Goal: Transaction & Acquisition: Purchase product/service

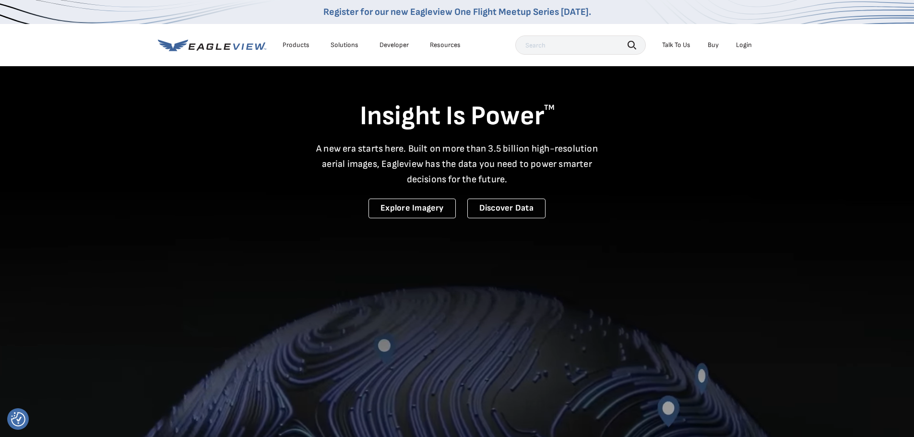
click at [745, 44] on div "Login" at bounding box center [744, 45] width 16 height 9
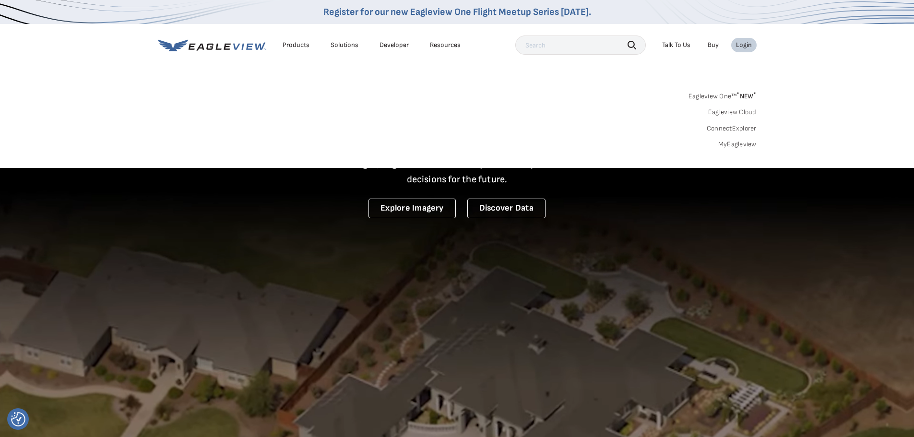
click at [737, 144] on link "MyEagleview" at bounding box center [737, 144] width 38 height 9
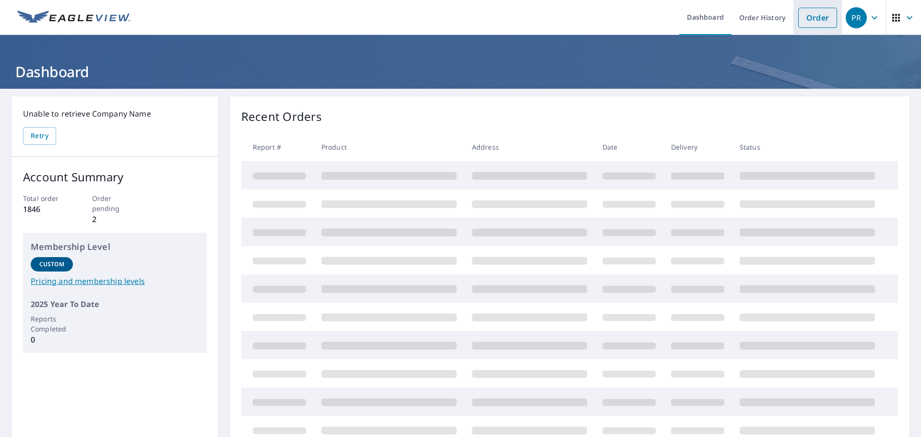
click at [812, 18] on link "Order" at bounding box center [818, 18] width 39 height 20
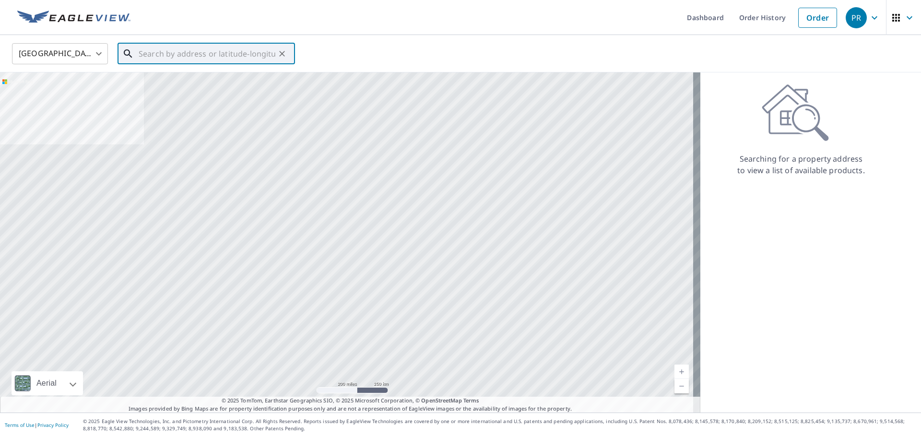
click at [181, 54] on input "text" at bounding box center [207, 53] width 137 height 27
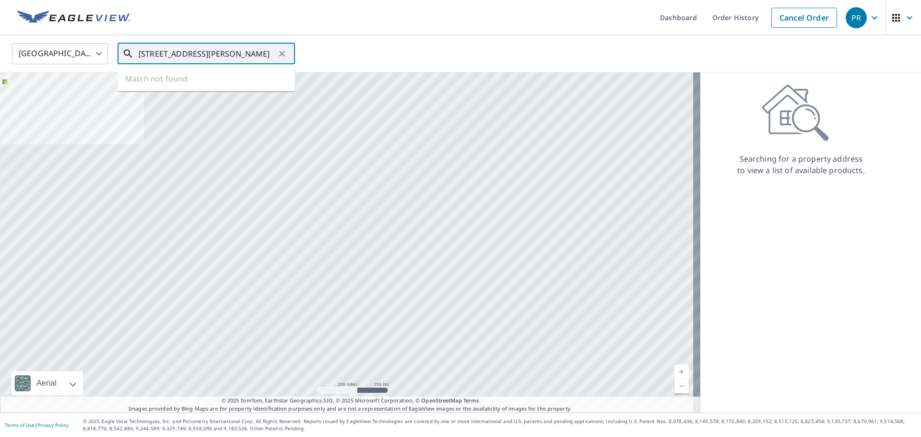
click at [189, 56] on input "[STREET_ADDRESS][PERSON_NAME]" at bounding box center [207, 53] width 137 height 27
click at [263, 57] on input "[STREET_ADDRESS][PERSON_NAME]" at bounding box center [207, 53] width 137 height 27
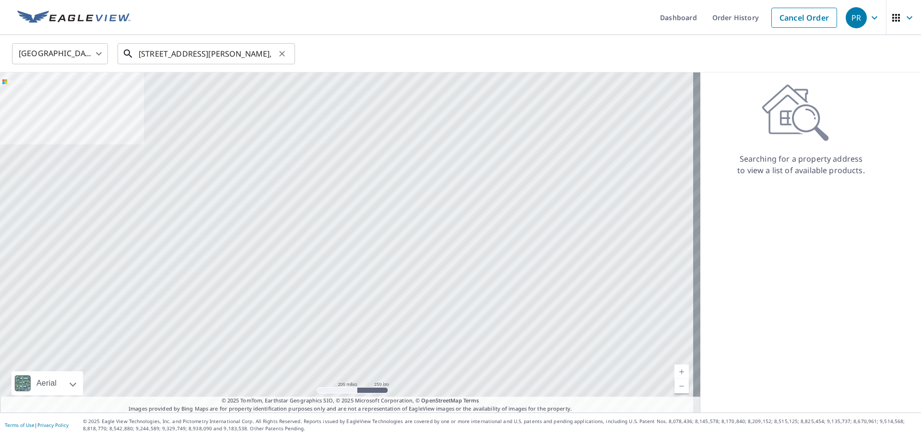
click at [251, 54] on input "[STREET_ADDRESS][PERSON_NAME]," at bounding box center [207, 53] width 137 height 27
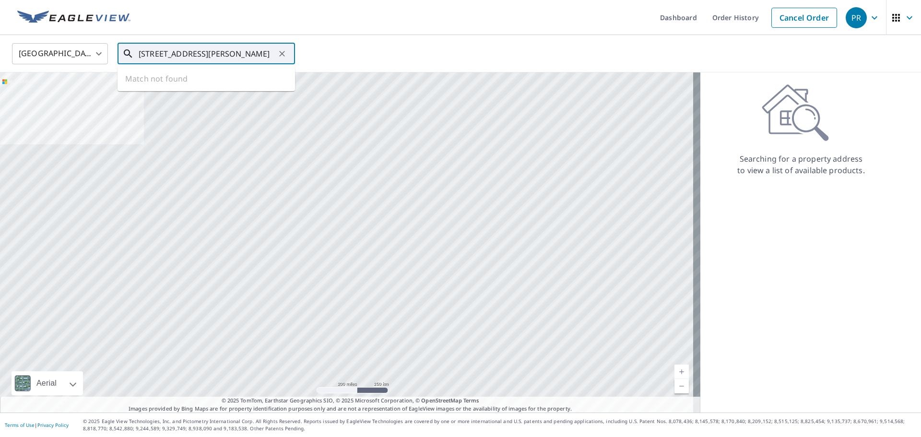
type input "[STREET_ADDRESS][PERSON_NAME]"
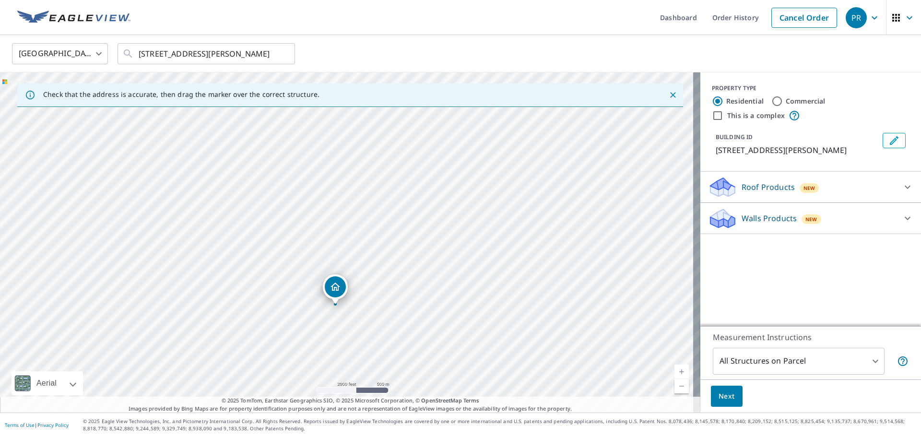
drag, startPoint x: 501, startPoint y: 212, endPoint x: 445, endPoint y: 305, distance: 109.4
click at [447, 304] on div "[STREET_ADDRESS][PERSON_NAME]" at bounding box center [350, 242] width 701 height 340
drag, startPoint x: 347, startPoint y: 282, endPoint x: 386, endPoint y: 210, distance: 81.8
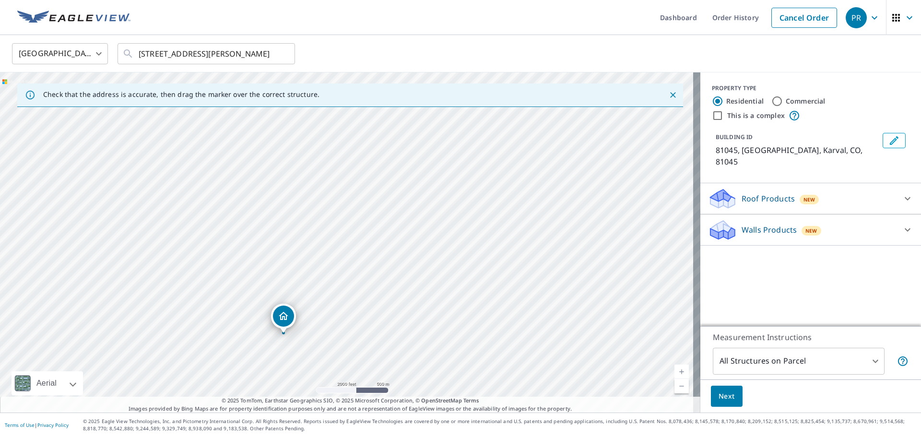
drag, startPoint x: 387, startPoint y: 248, endPoint x: 412, endPoint y: 341, distance: 95.8
click at [412, 341] on div "81045, US Karval, CO 81045" at bounding box center [350, 242] width 701 height 340
drag, startPoint x: 289, startPoint y: 301, endPoint x: 338, endPoint y: 216, distance: 98.0
drag, startPoint x: 285, startPoint y: 211, endPoint x: 415, endPoint y: 195, distance: 131.5
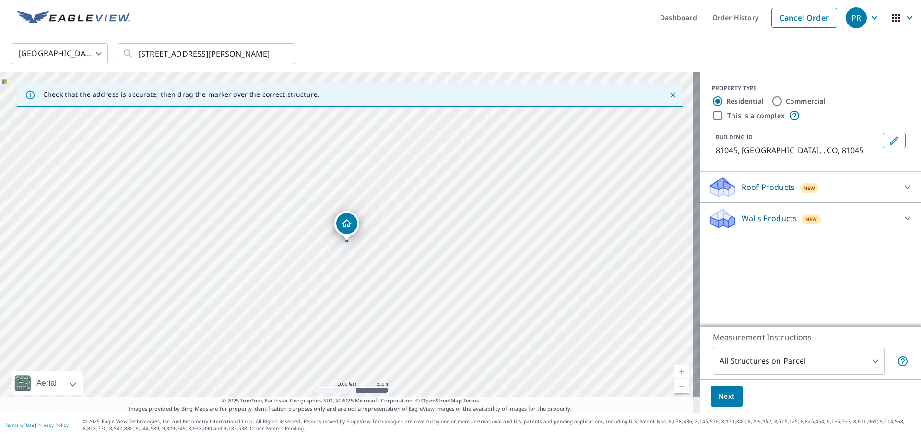
click at [294, 263] on div "81045, [GEOGRAPHIC_DATA] , CO 81045" at bounding box center [350, 242] width 701 height 340
drag, startPoint x: 410, startPoint y: 204, endPoint x: 159, endPoint y: 212, distance: 251.1
drag, startPoint x: 393, startPoint y: 269, endPoint x: 27, endPoint y: 245, distance: 367.0
click at [38, 244] on div "[STREET_ADDRESS]" at bounding box center [350, 242] width 701 height 340
drag, startPoint x: 360, startPoint y: 196, endPoint x: 501, endPoint y: 180, distance: 141.5
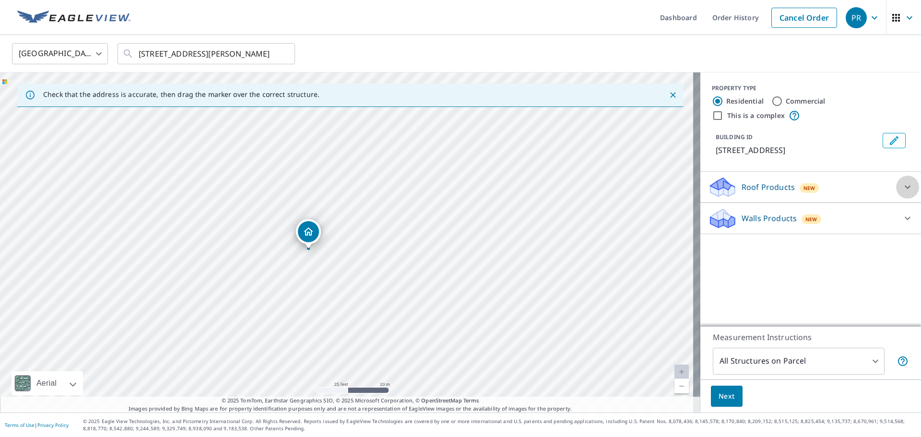
click at [905, 187] on icon at bounding box center [908, 187] width 6 height 3
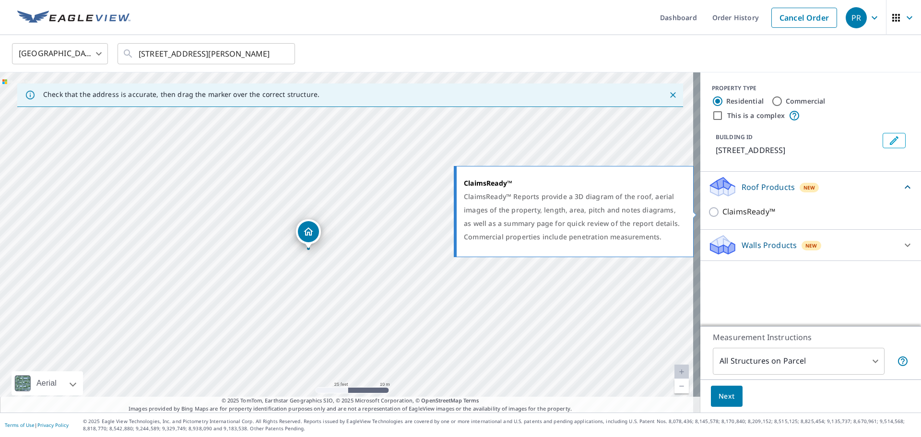
click at [708, 213] on input "ClaimsReady™" at bounding box center [715, 212] width 14 height 12
checkbox input "true"
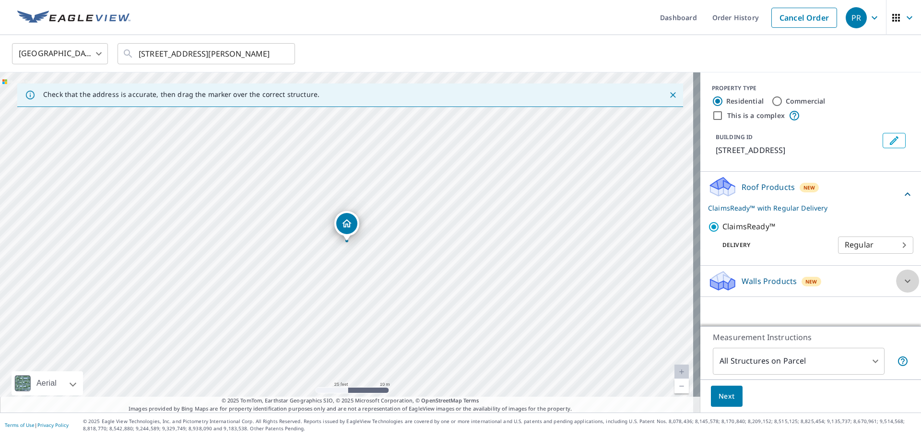
drag, startPoint x: 905, startPoint y: 280, endPoint x: 895, endPoint y: 282, distance: 10.3
click at [903, 280] on icon at bounding box center [908, 281] width 12 height 12
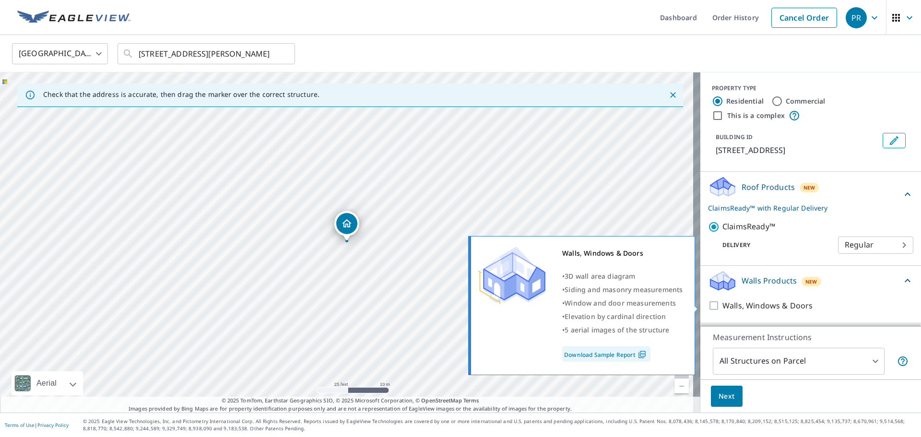
click at [711, 306] on input "Walls, Windows & Doors" at bounding box center [715, 306] width 14 height 12
checkbox input "true"
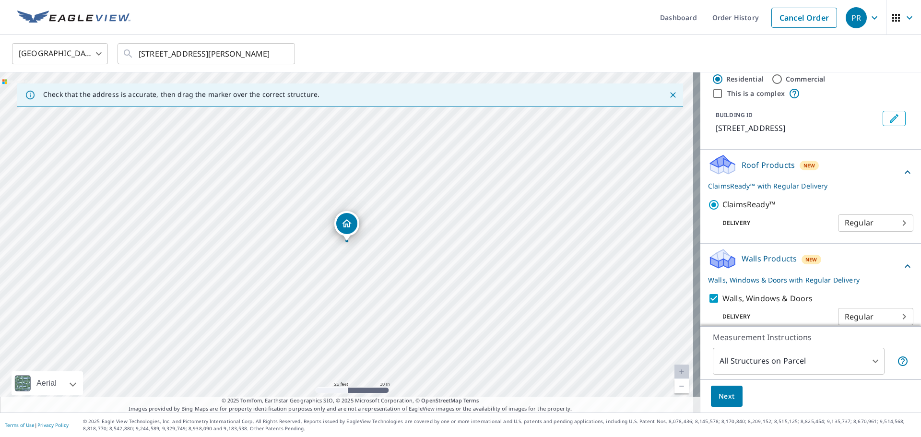
scroll to position [33, 0]
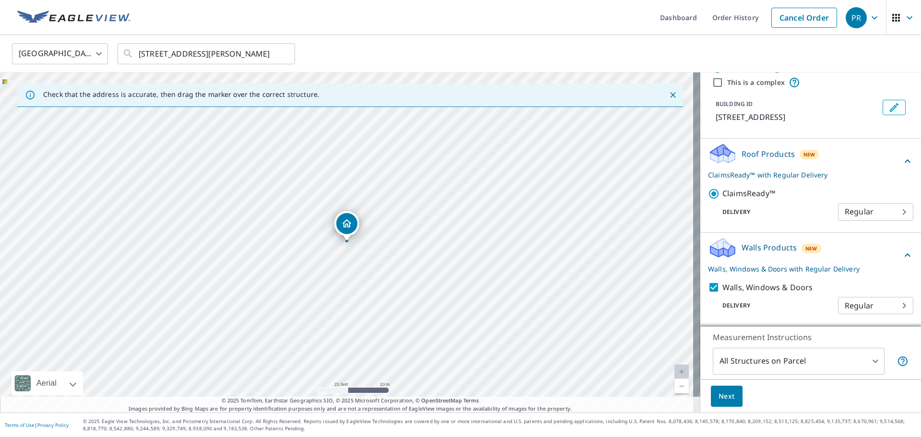
click at [719, 396] on span "Next" at bounding box center [727, 397] width 16 height 12
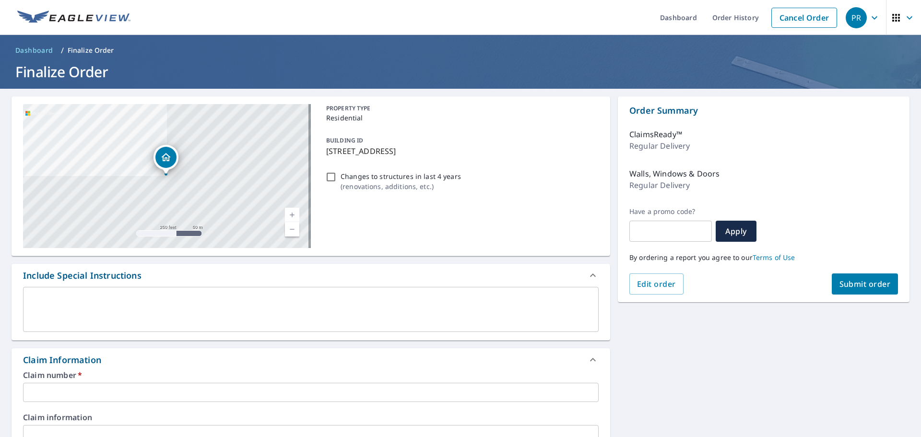
click at [46, 296] on textarea at bounding box center [311, 309] width 562 height 27
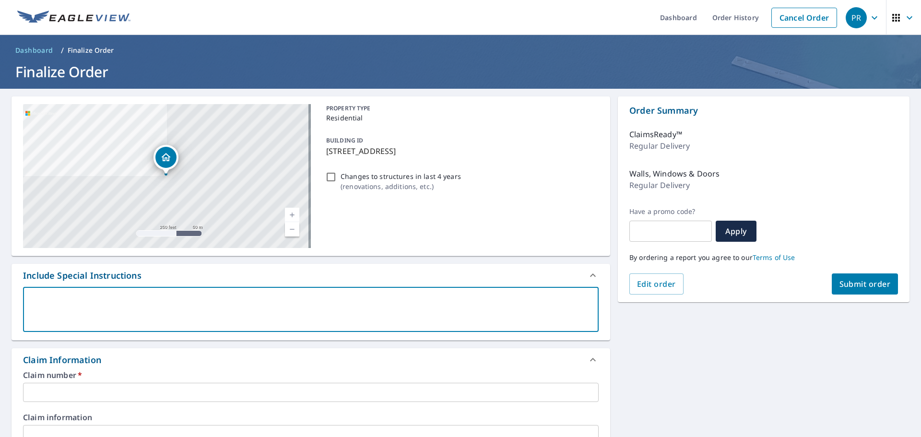
type textarea "I"
type textarea "x"
type textarea "I"
type textarea "x"
type textarea "I n"
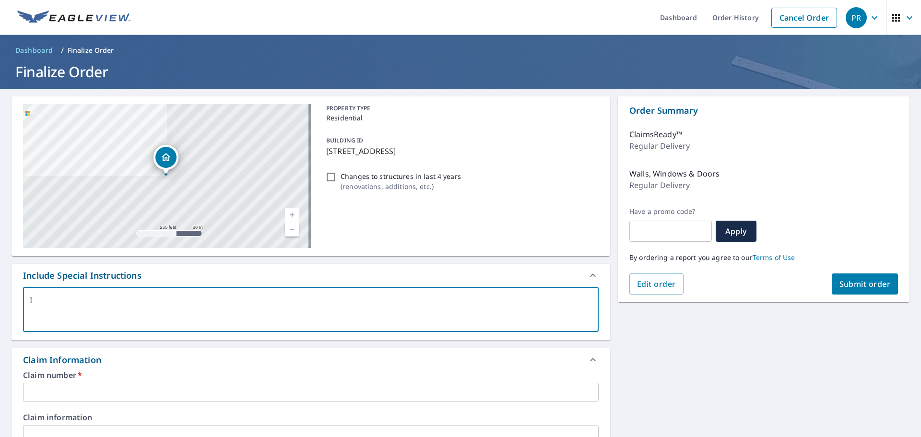
type textarea "x"
type textarea "I ne"
type textarea "x"
type textarea "I nee"
type textarea "x"
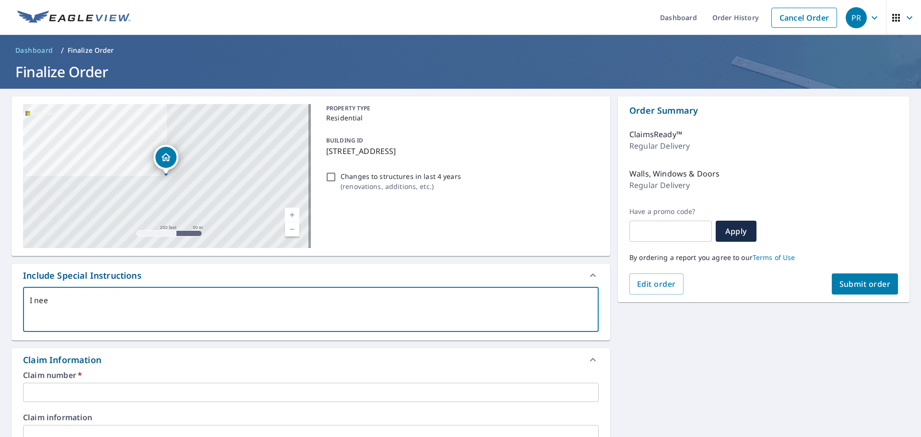
type textarea "I need"
type textarea "x"
type textarea "I need"
type textarea "x"
type textarea "I need t"
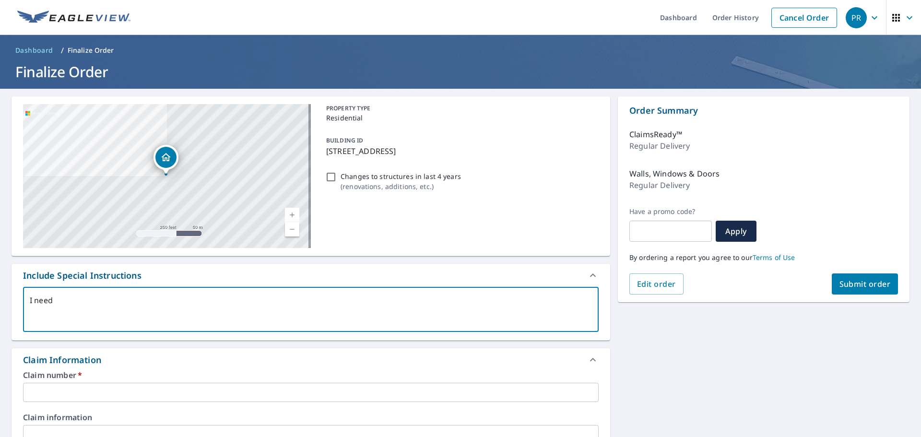
type textarea "x"
type textarea "I need th"
type textarea "x"
type textarea "I need the"
type textarea "x"
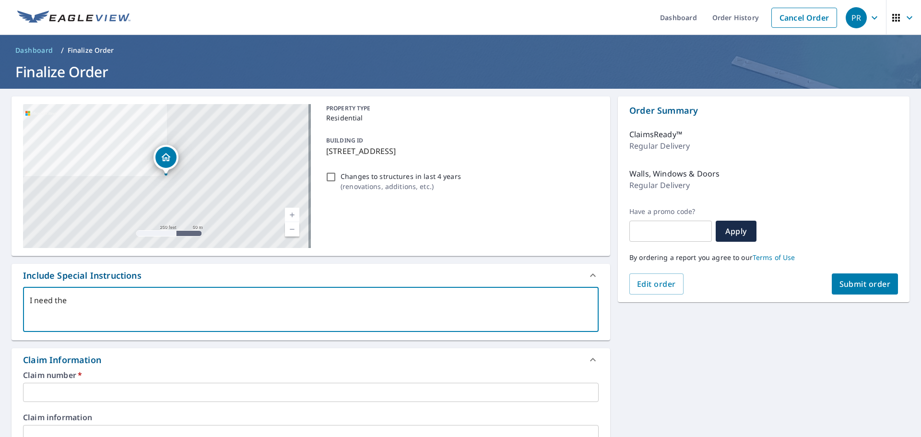
type textarea "I need the"
type textarea "x"
type textarea "I need the m"
type textarea "x"
type textarea "I need the me"
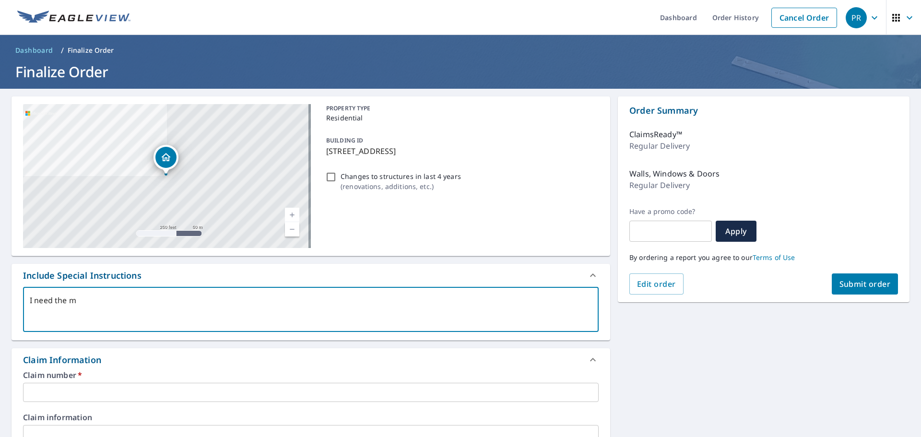
type textarea "x"
type textarea "I need the mea"
type textarea "x"
type textarea "I need the meas"
type textarea "x"
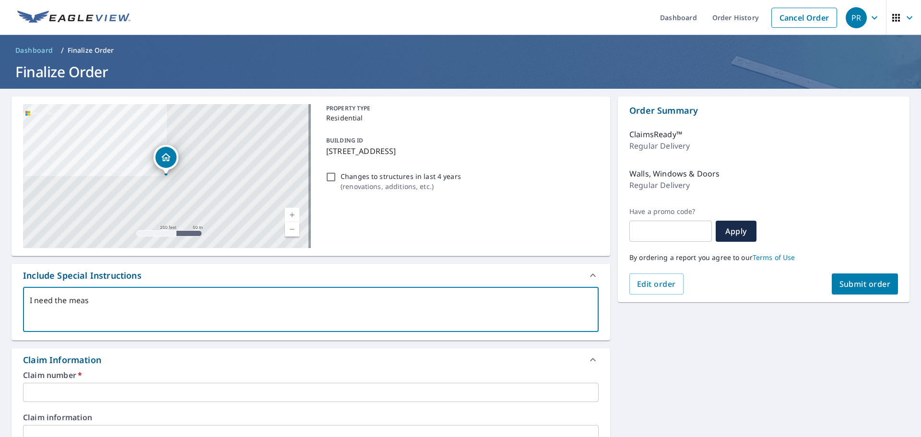
type textarea "I need the measu"
type textarea "x"
type textarea "I need the measur"
type textarea "x"
type textarea "I need the measure"
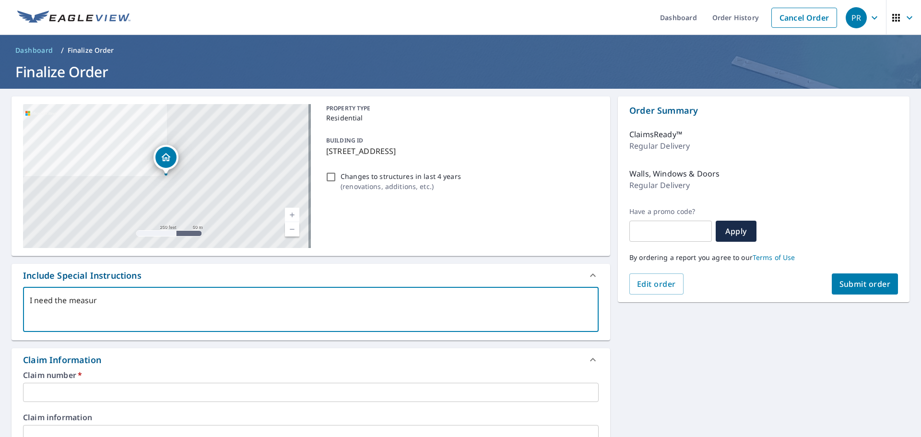
type textarea "x"
type textarea "I need the measurem"
type textarea "x"
type textarea "I need the measureme"
type textarea "x"
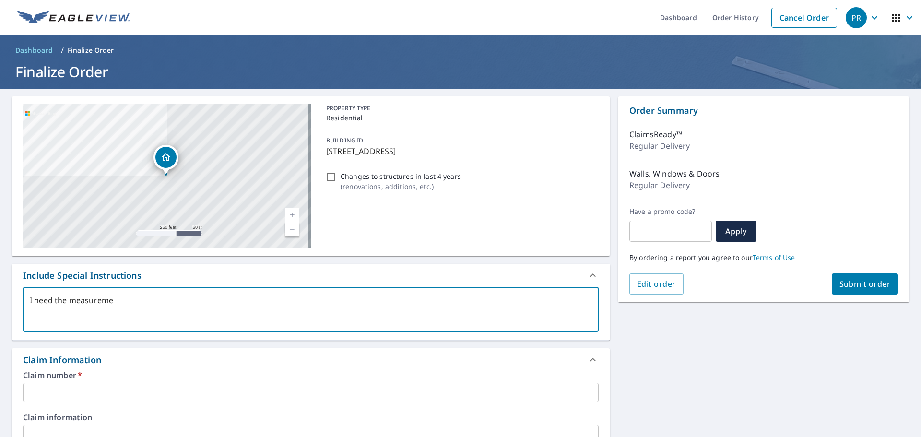
type textarea "I need the measuremen"
type textarea "x"
type textarea "I need the measurement"
type textarea "x"
type textarea "I need the measurement"
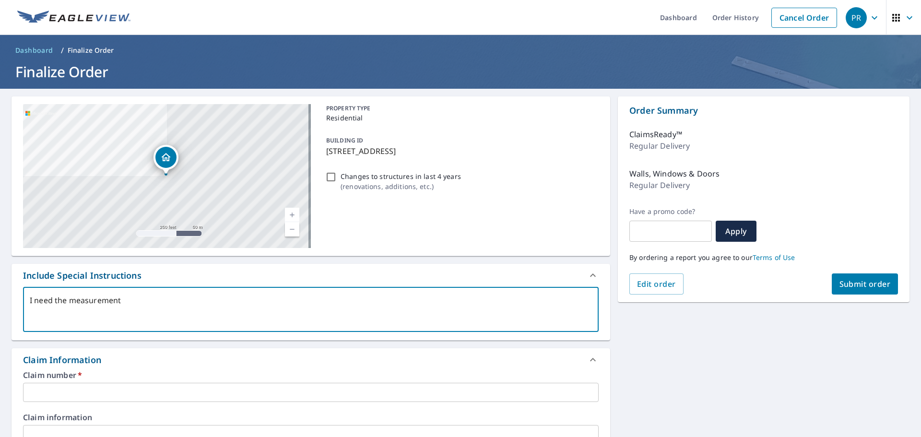
type textarea "x"
type textarea "I need the measurement o"
type textarea "x"
type textarea "I need the measurement of"
type textarea "x"
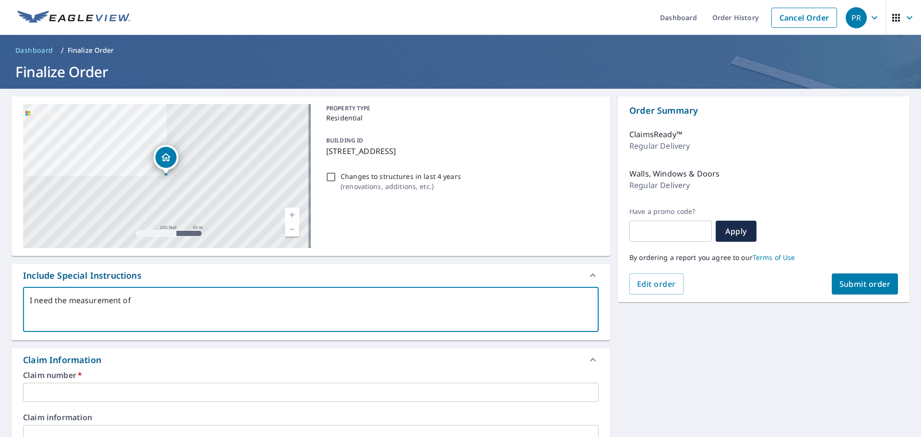
type textarea "I need the measurement of"
type textarea "x"
type textarea "I need the measurement of t"
type textarea "x"
type textarea "I need the measurement of th"
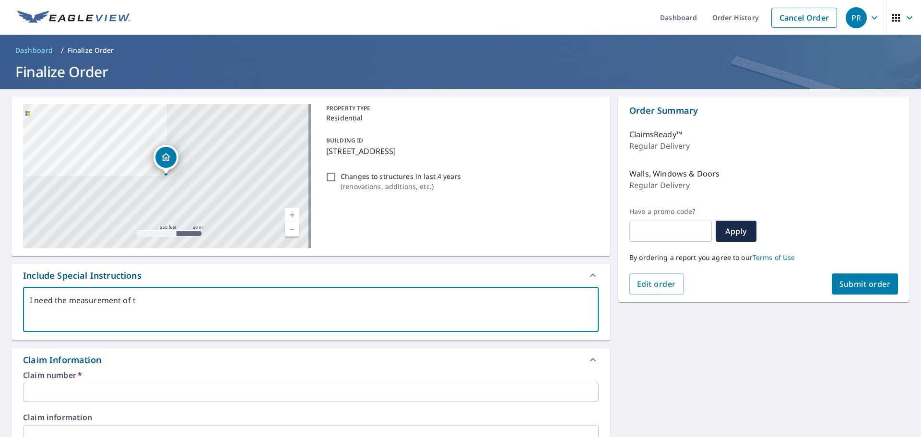
type textarea "x"
type textarea "I need the measurement of the"
type textarea "x"
type textarea "I need the measurement of the"
type textarea "x"
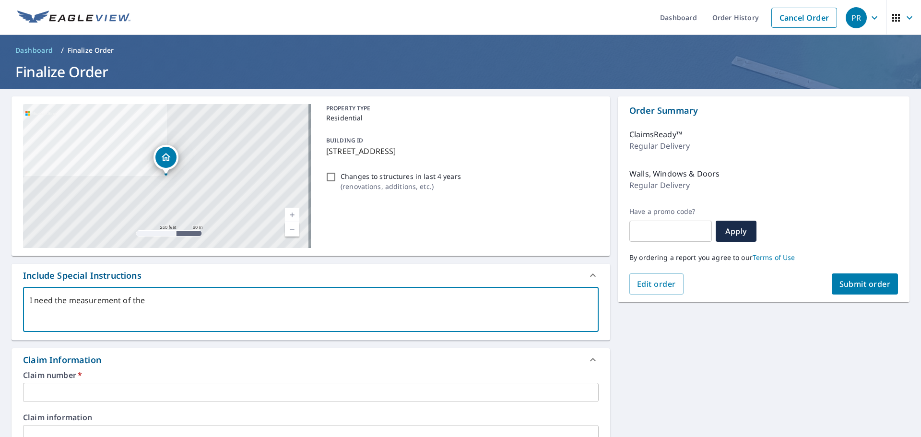
type textarea "I need the measurement of the m"
type textarea "x"
type textarea "I need the measurement of the ma"
type textarea "x"
type textarea "I need the measurement of the mai"
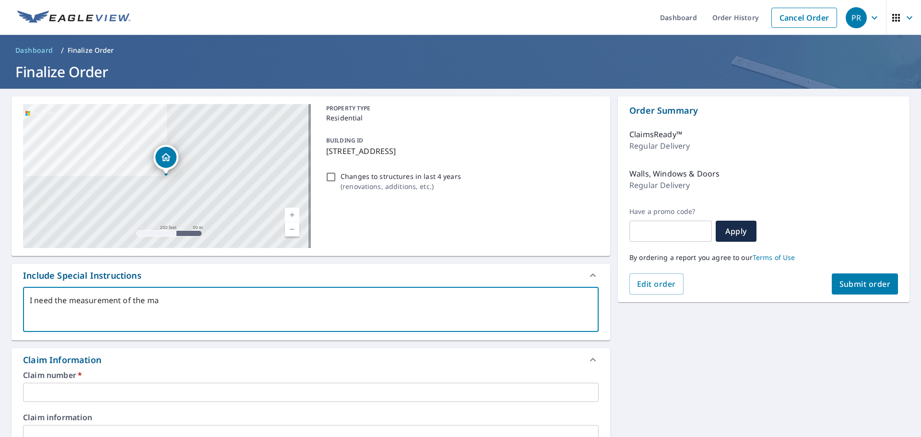
type textarea "x"
type textarea "I need the measurement of the main"
type textarea "x"
type textarea "I need the measurement of the main"
type textarea "x"
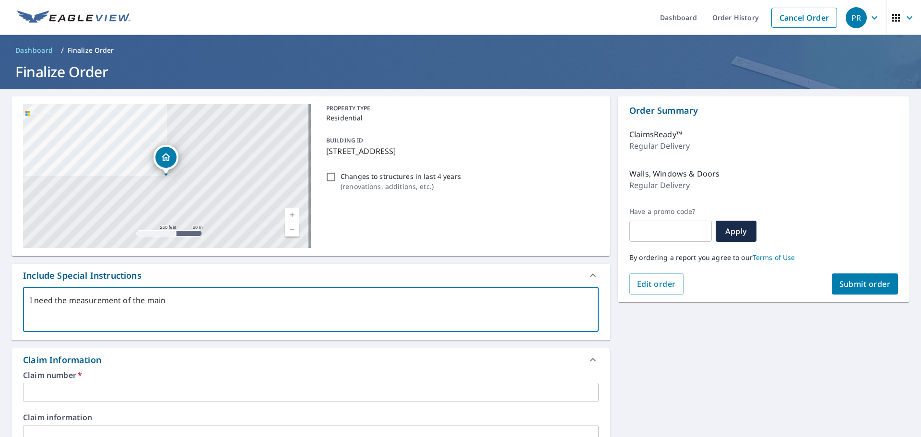
type textarea "I need the measurement of the main d"
type textarea "x"
type textarea "I need the measurement of the main dw"
type textarea "x"
type textarea "I need the measurement of the main dwe"
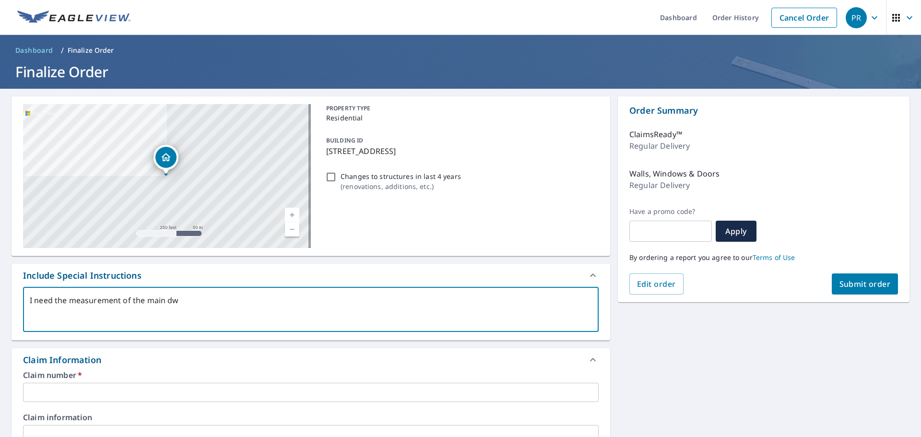
type textarea "x"
type textarea "I need the measurement of the main dwel"
type textarea "x"
type textarea "I need the measurement of the main dwell"
type textarea "x"
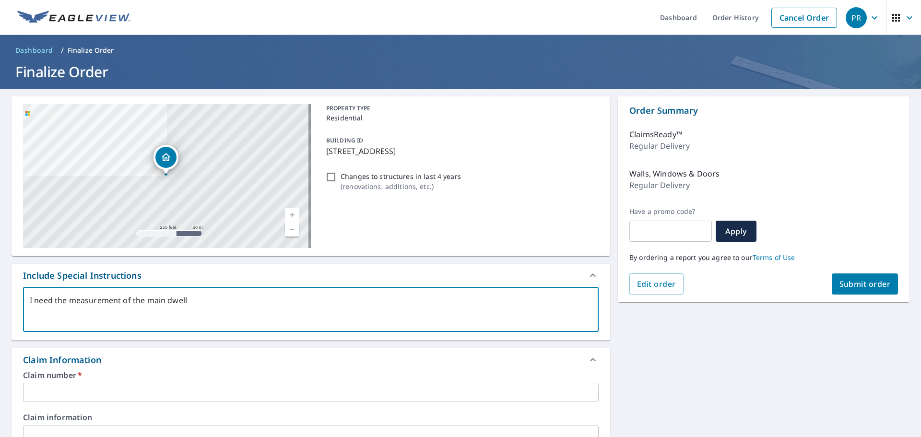
type textarea "I need the measurement of the main dwelli"
type textarea "x"
type textarea "I need the measurement of the main dwellin"
type textarea "x"
type textarea "I need the measurement of the main dwelling"
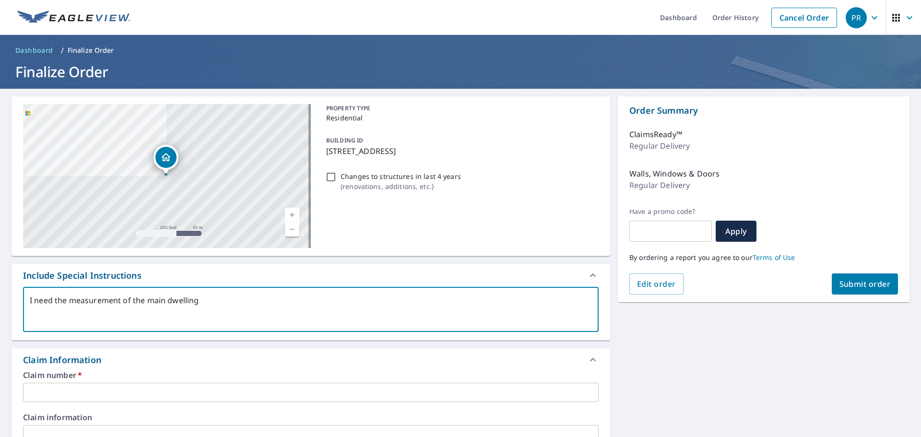
type textarea "x"
type textarea "I need the measurement of the main dwelling"
type textarea "x"
type textarea "I need the measurement of the main dwelling o"
type textarea "x"
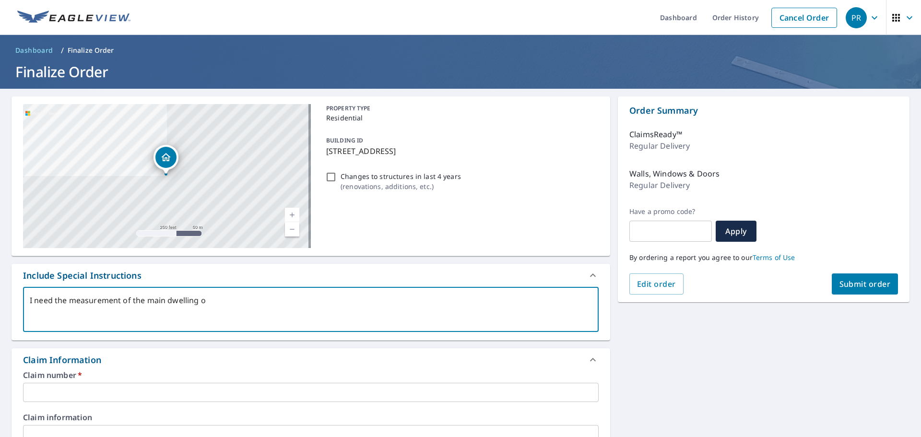
type textarea "I need the measurement of the main dwelling on"
type textarea "x"
type textarea "I need the measurement of the main dwelling onl"
type textarea "x"
type textarea "I need the measurement of the main dwelling only"
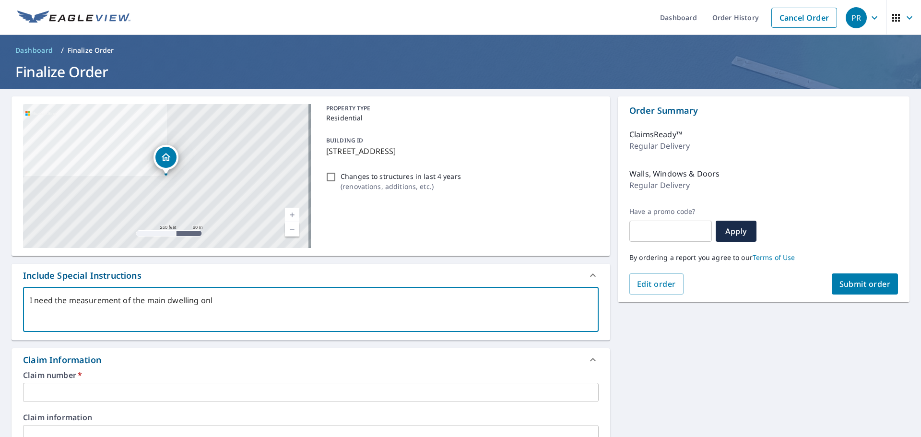
type textarea "x"
type textarea "I need the measurement of the main dwelling only"
type textarea "x"
type textarea "I need the measurement of the main dwelling only"
type textarea "x"
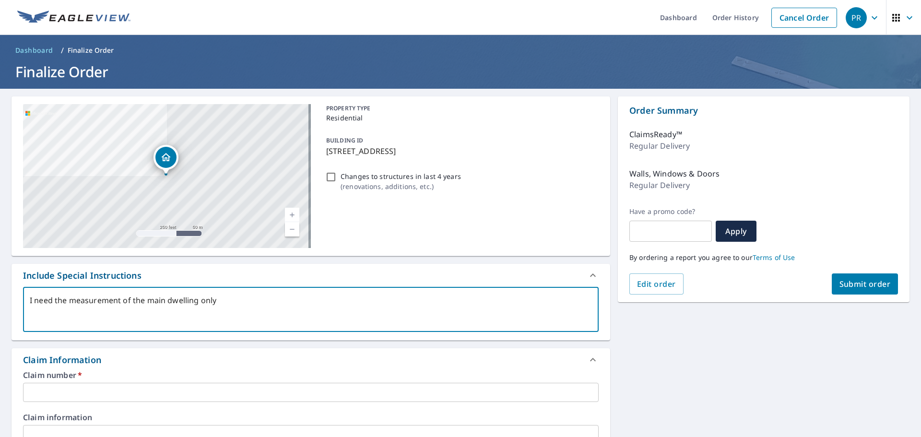
type textarea "I need the measurement of the main dwelling only."
type textarea "x"
type textarea "I need the measurement of the main dwelling only."
type textarea "x"
type textarea "I need the measurement of the main dwelling only."
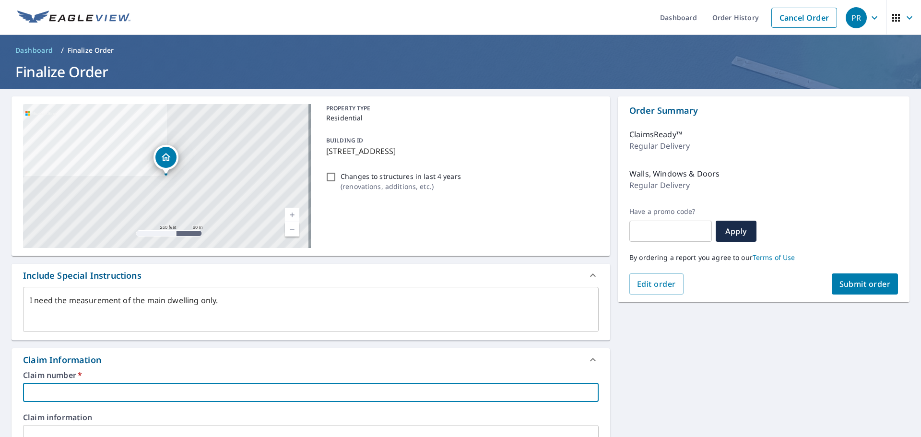
click at [108, 389] on input "text" at bounding box center [311, 392] width 576 height 19
paste input "744715-GQ"
type textarea "x"
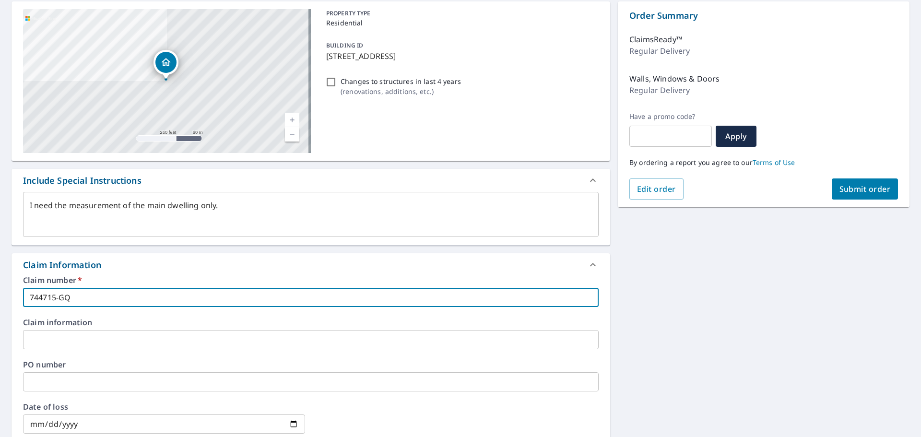
scroll to position [96, 0]
type input "744715-GQ"
click at [60, 332] on input "text" at bounding box center [311, 338] width 576 height 19
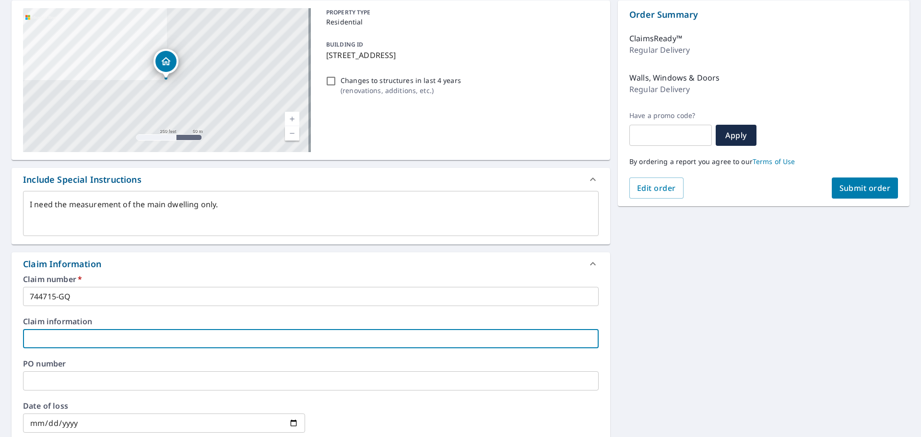
click at [50, 376] on input "text" at bounding box center [311, 380] width 576 height 19
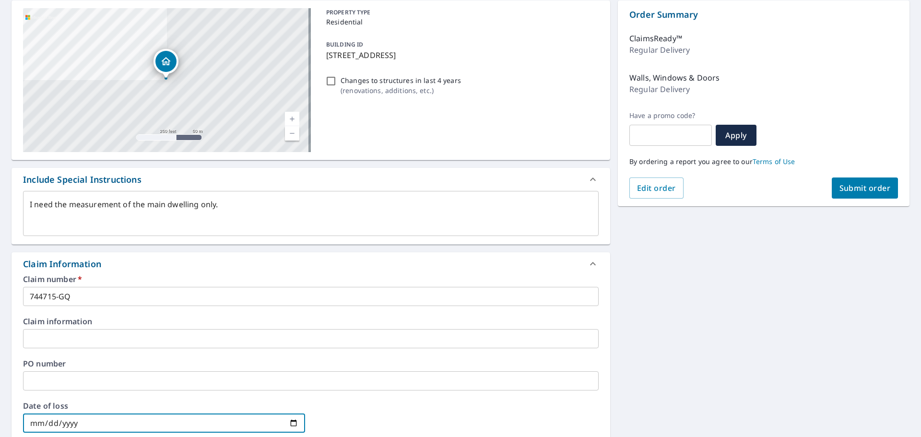
click at [38, 422] on input "date" at bounding box center [164, 423] width 282 height 19
type input "0002-08-23"
type textarea "x"
type input "0020-08-23"
type textarea "x"
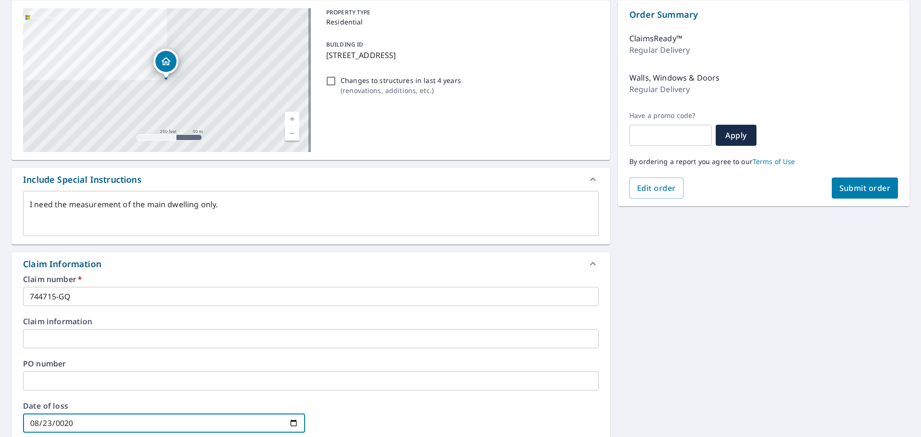
type input "0202-08-23"
type textarea "x"
type input "[DATE]"
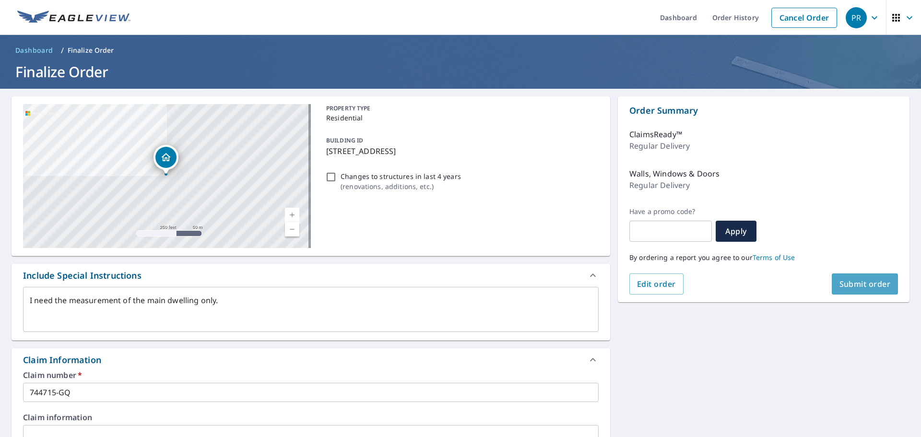
click at [864, 286] on span "Submit order" at bounding box center [865, 284] width 51 height 11
type textarea "x"
